Goal: Information Seeking & Learning: Learn about a topic

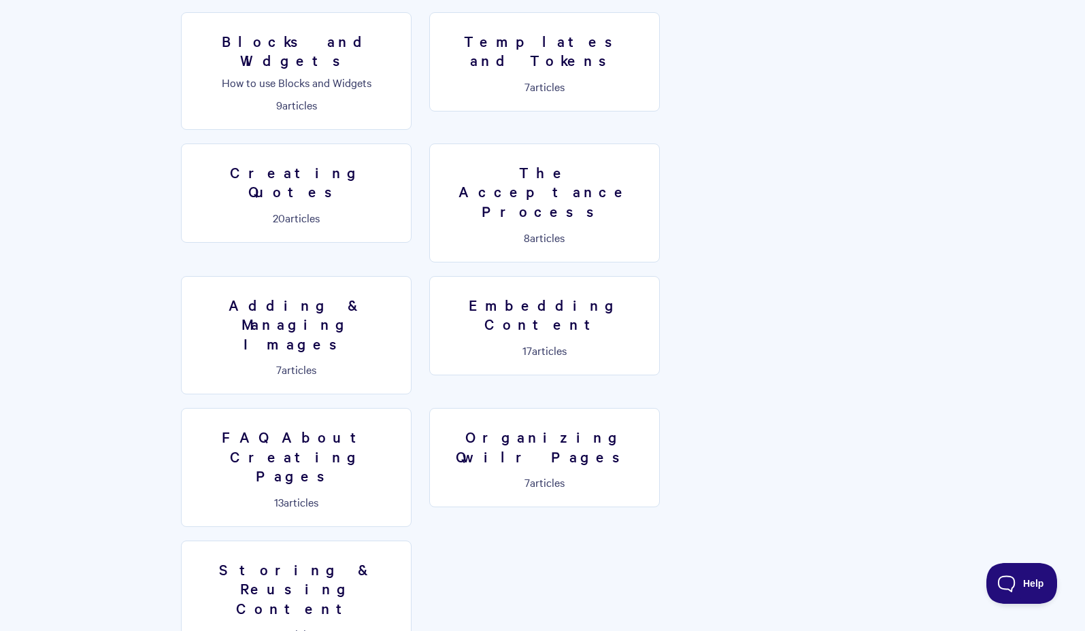
scroll to position [728, 0]
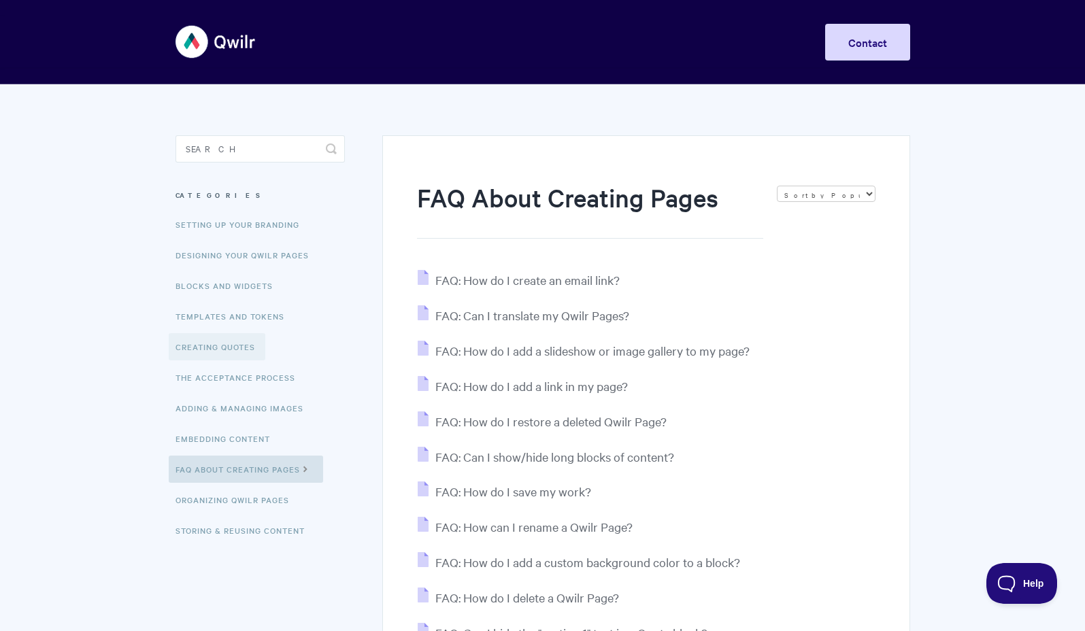
click at [207, 349] on link "Creating Quotes" at bounding box center [217, 346] width 97 height 27
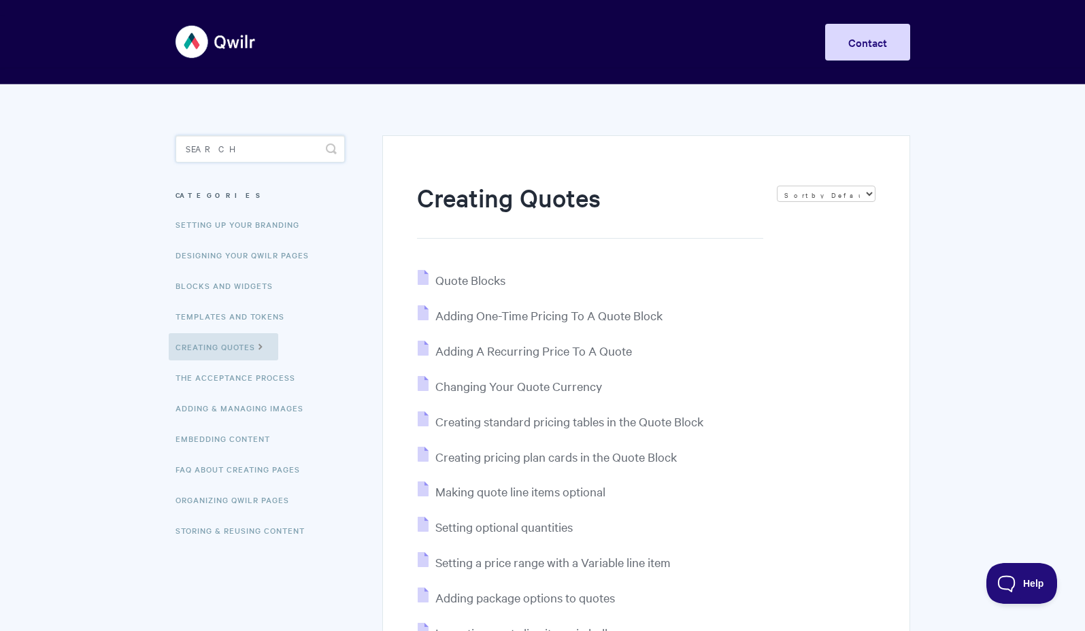
click at [302, 149] on input "Search" at bounding box center [260, 148] width 169 height 27
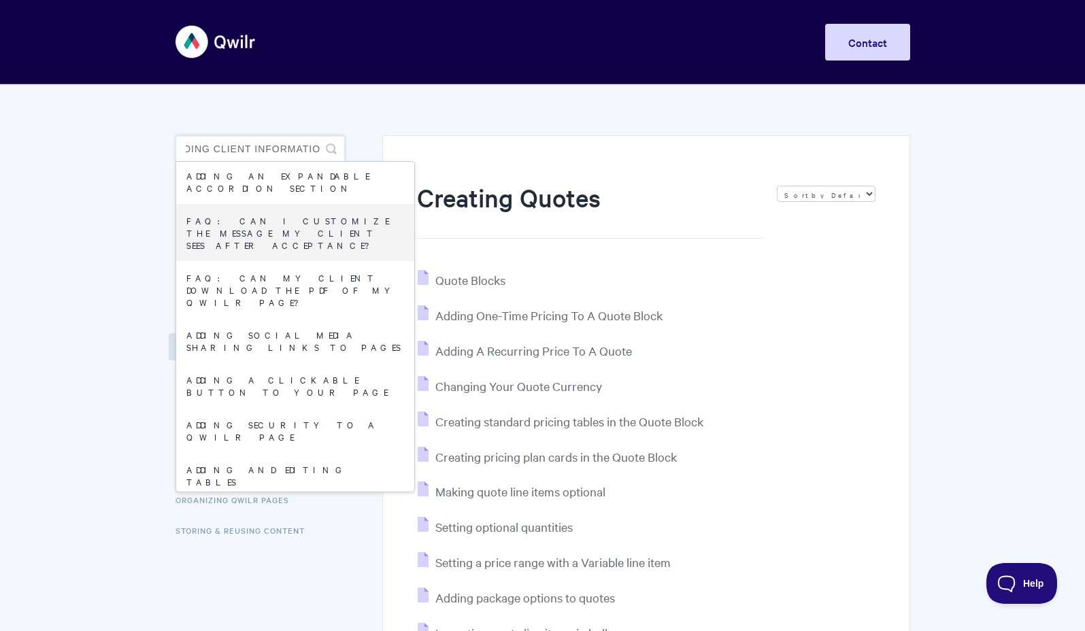
scroll to position [0, 24]
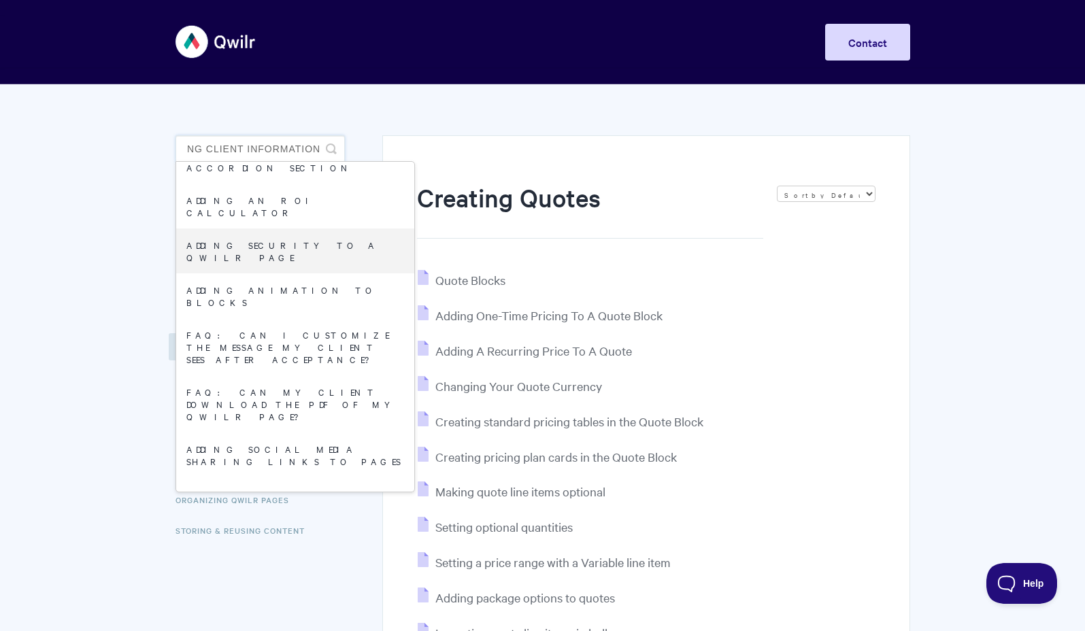
type input "Adding Client Information"
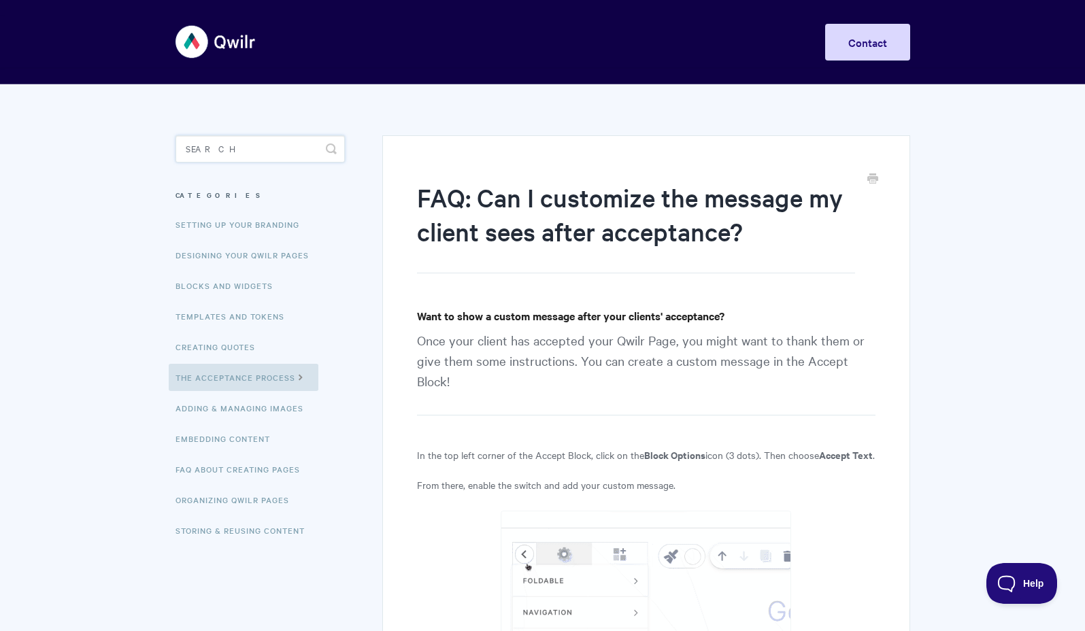
click at [274, 155] on input "Search" at bounding box center [260, 148] width 169 height 27
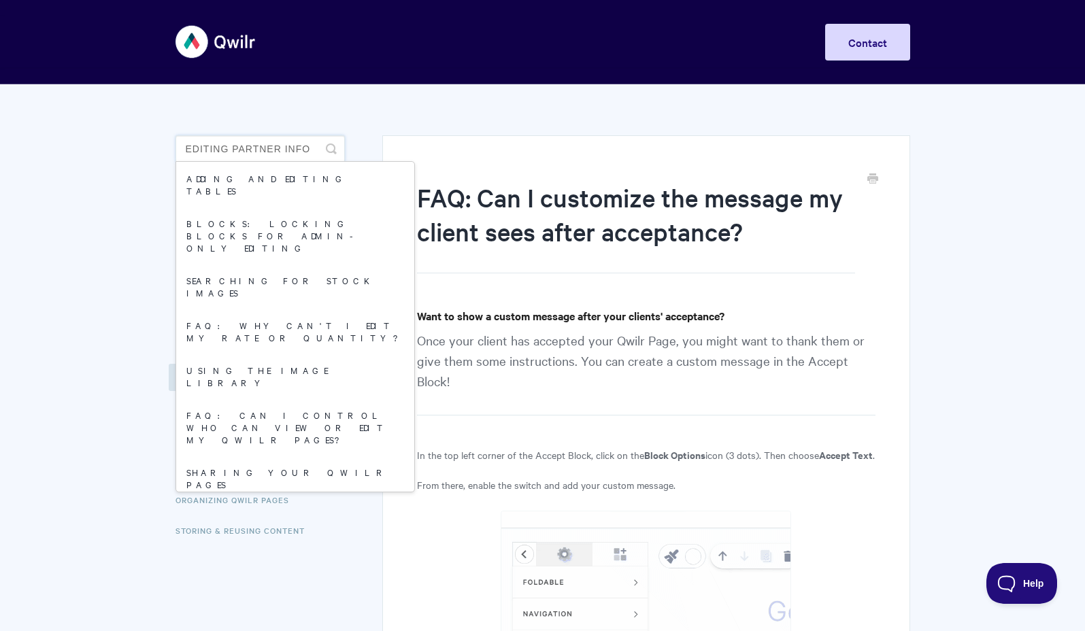
type input "Editing Partner info"
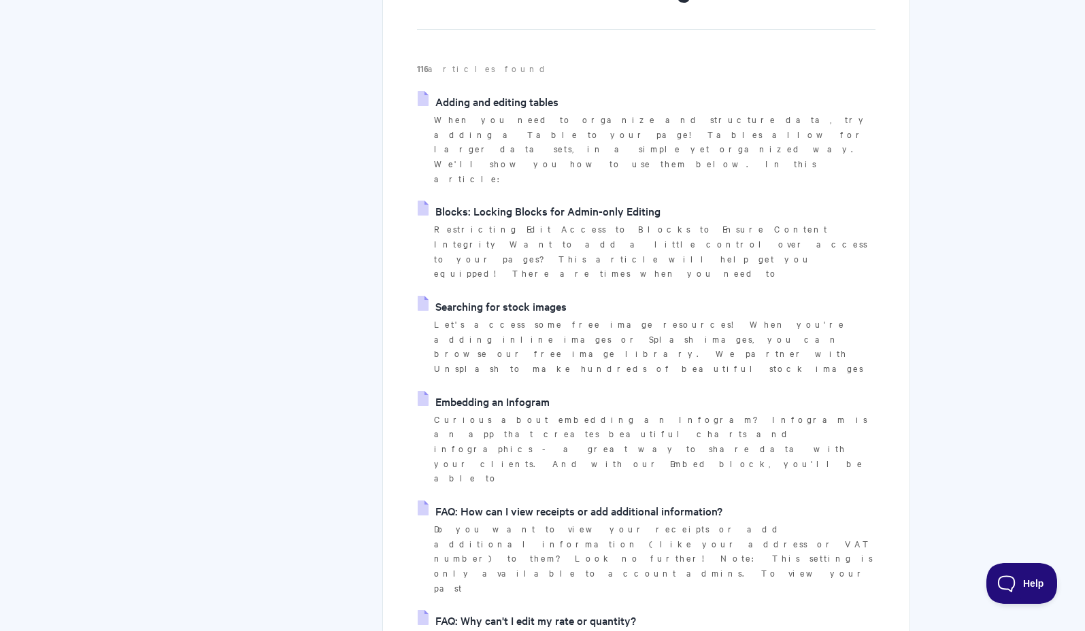
scroll to position [214, 0]
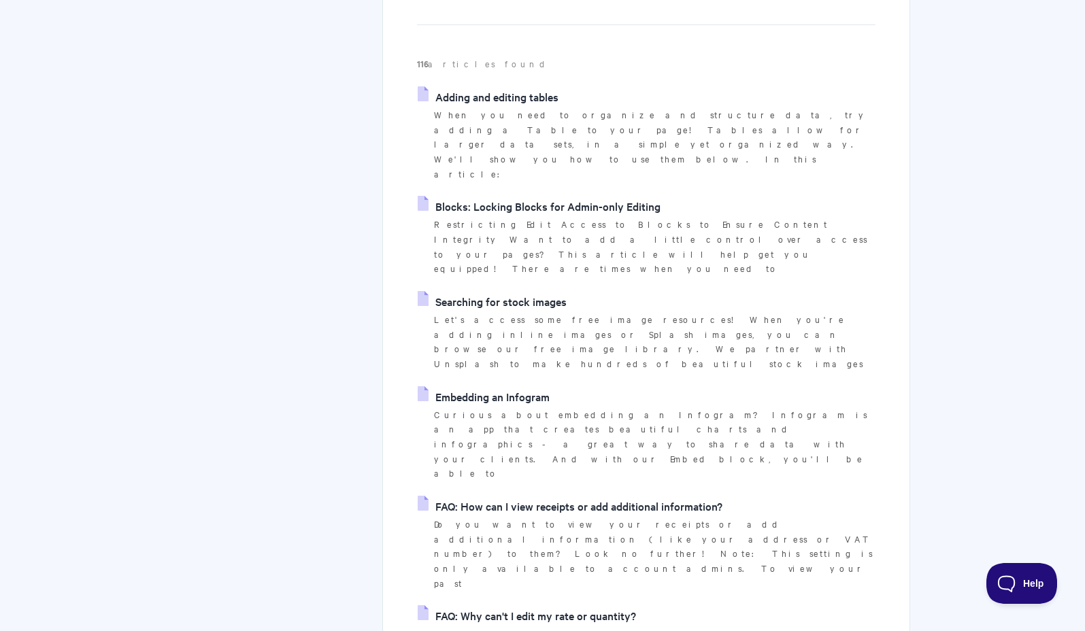
click at [642, 496] on link "FAQ: How can I view receipts or add additional information?" at bounding box center [570, 506] width 305 height 20
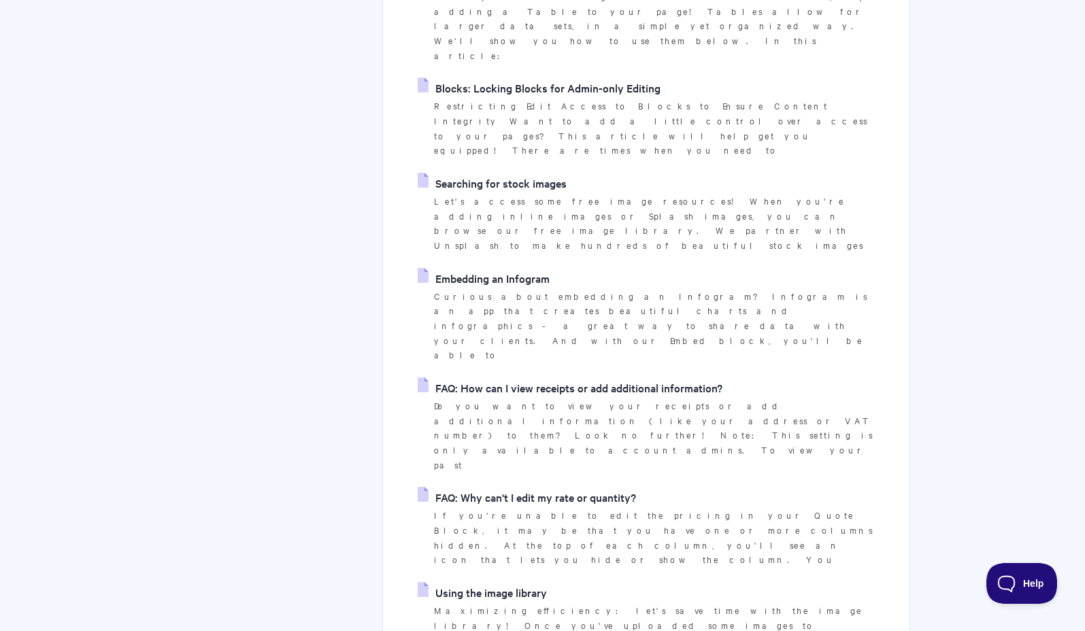
scroll to position [0, 0]
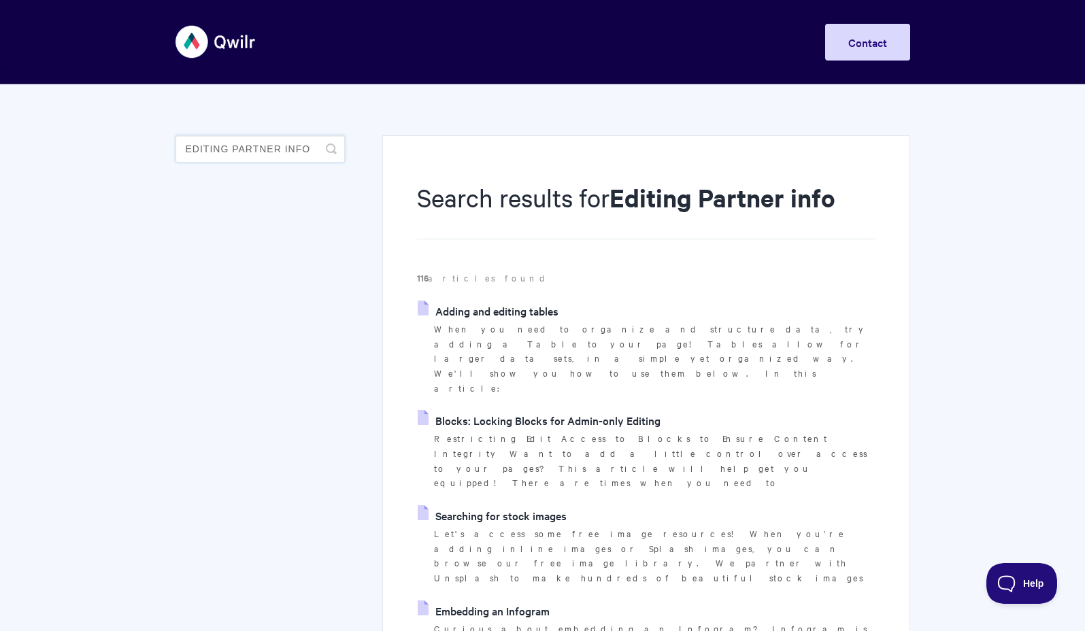
click at [315, 150] on input "Editing Partner info" at bounding box center [260, 148] width 169 height 27
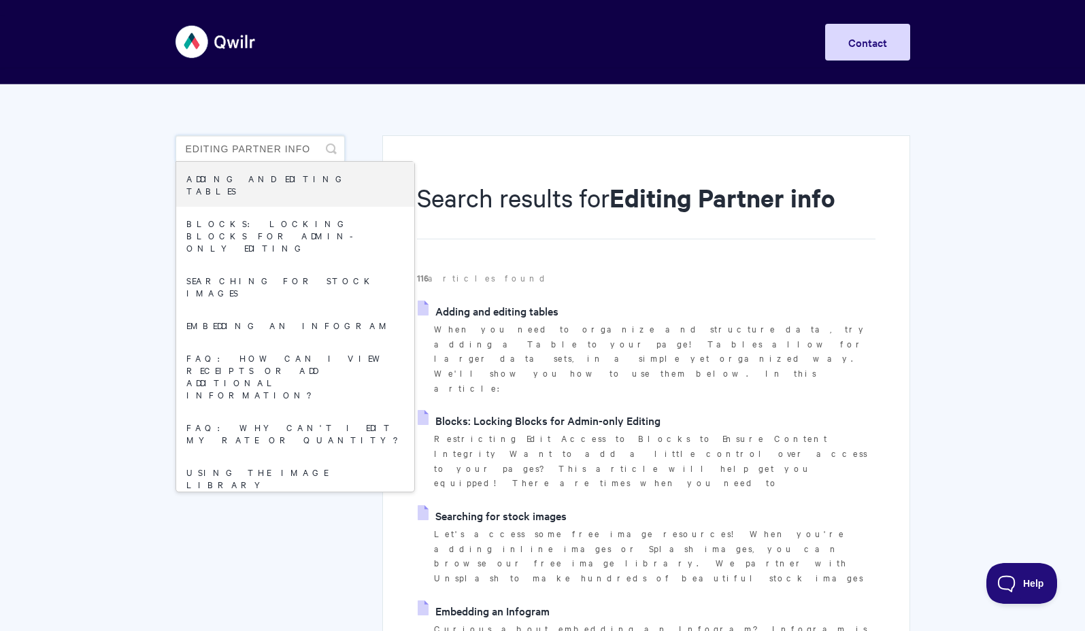
drag, startPoint x: 315, startPoint y: 151, endPoint x: 233, endPoint y: 146, distance: 82.5
click at [233, 146] on input "Editing Partner info" at bounding box center [260, 148] width 169 height 27
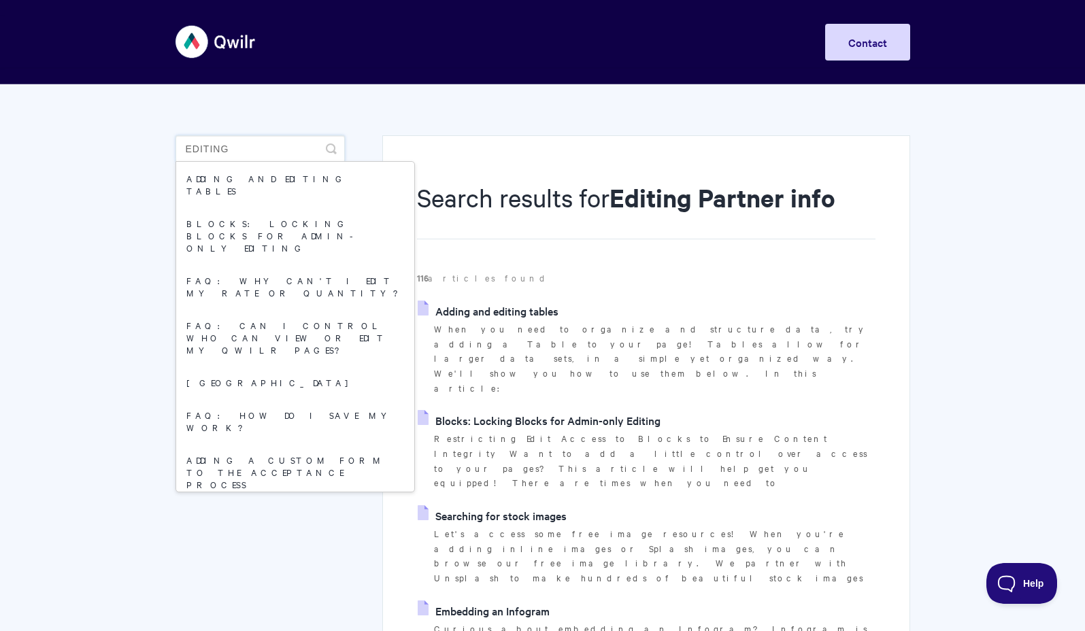
type input "Editing"
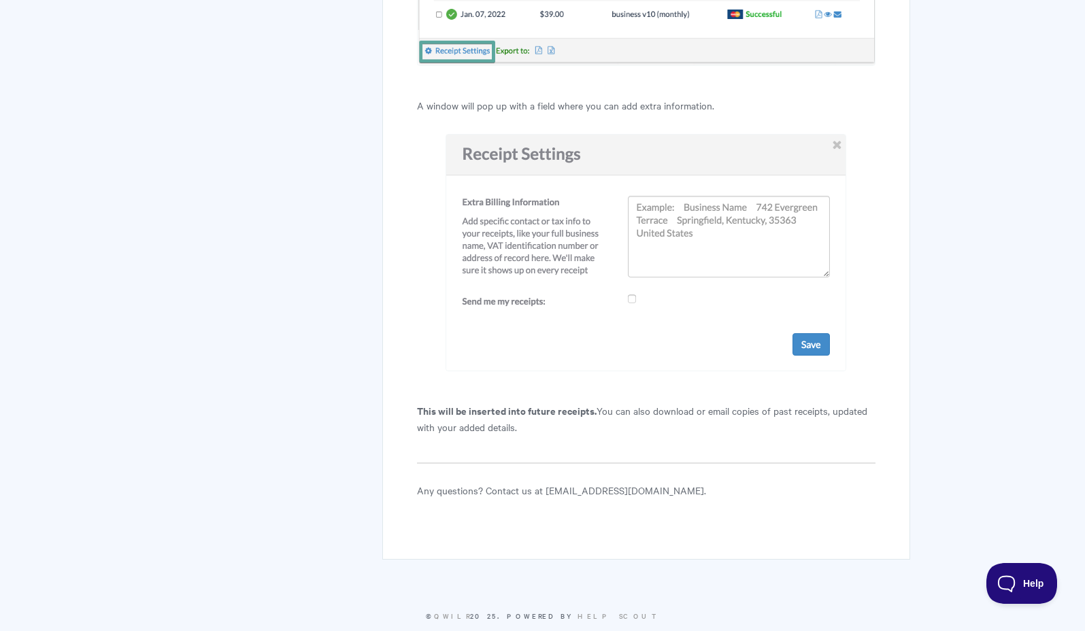
scroll to position [1289, 0]
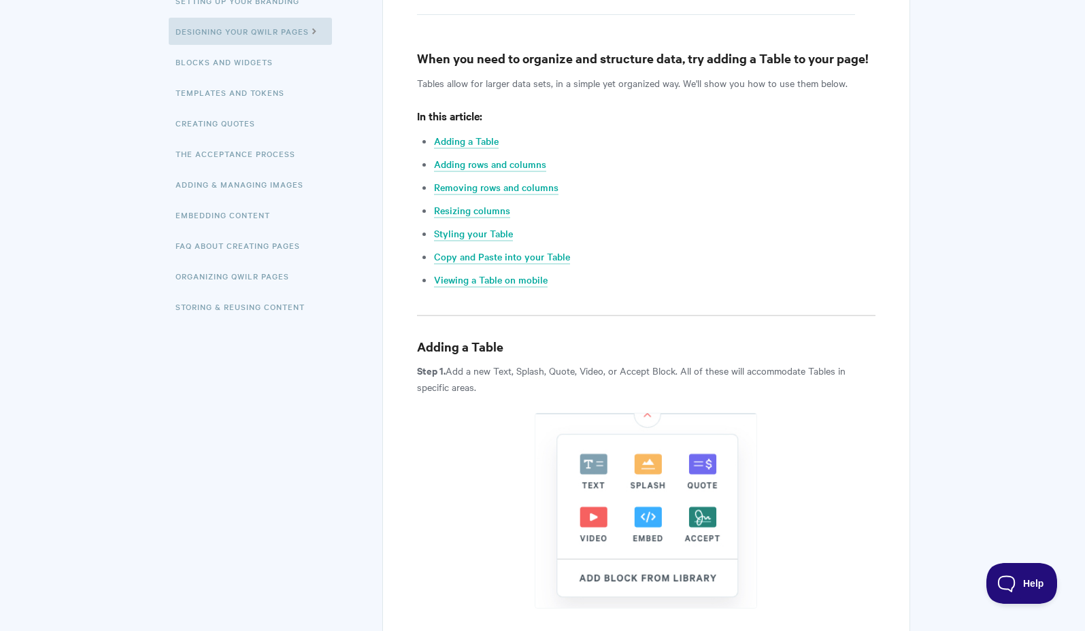
scroll to position [225, 0]
